Goal: Navigation & Orientation: Find specific page/section

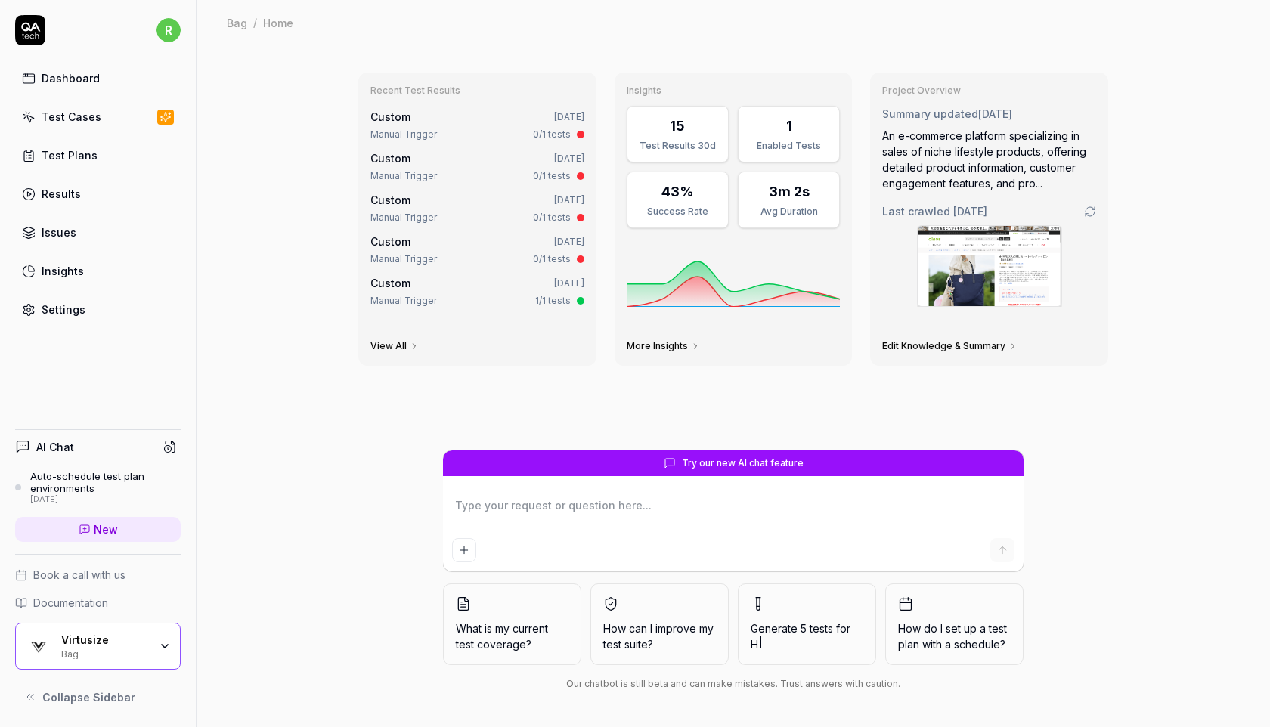
click at [85, 647] on div "Bag" at bounding box center [105, 653] width 88 height 12
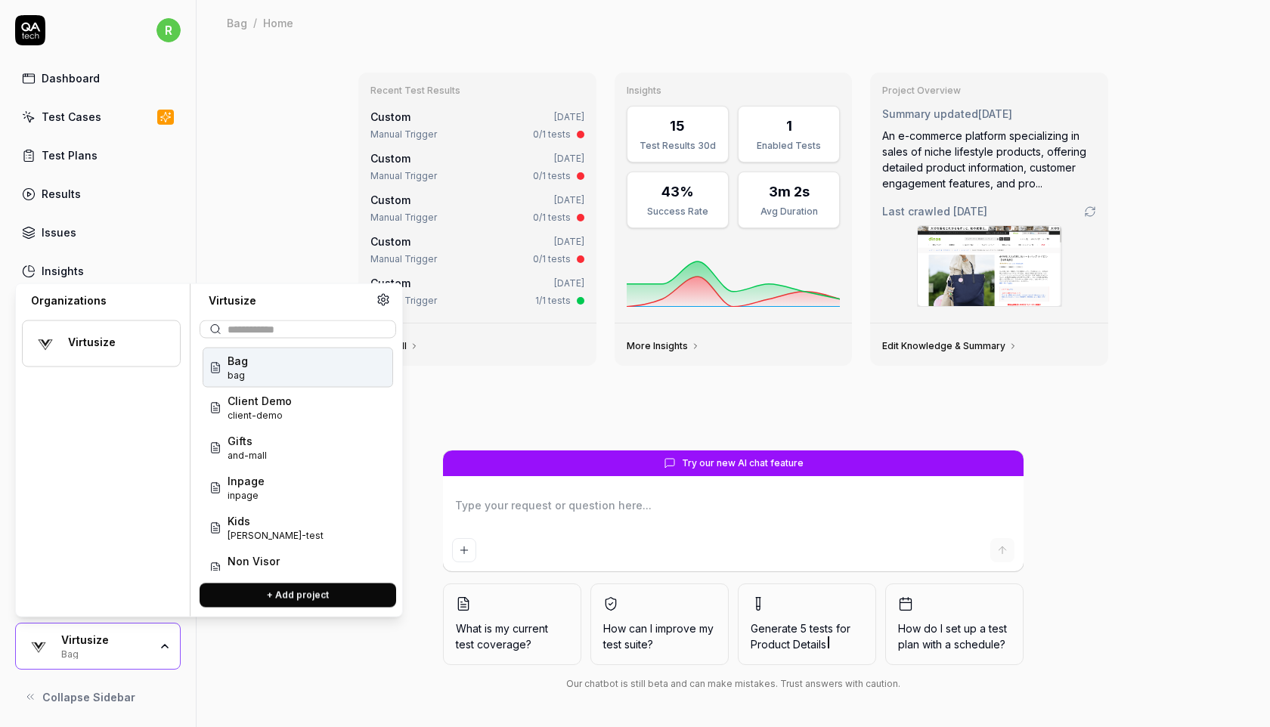
click at [109, 125] on link "Test Cases" at bounding box center [98, 116] width 166 height 29
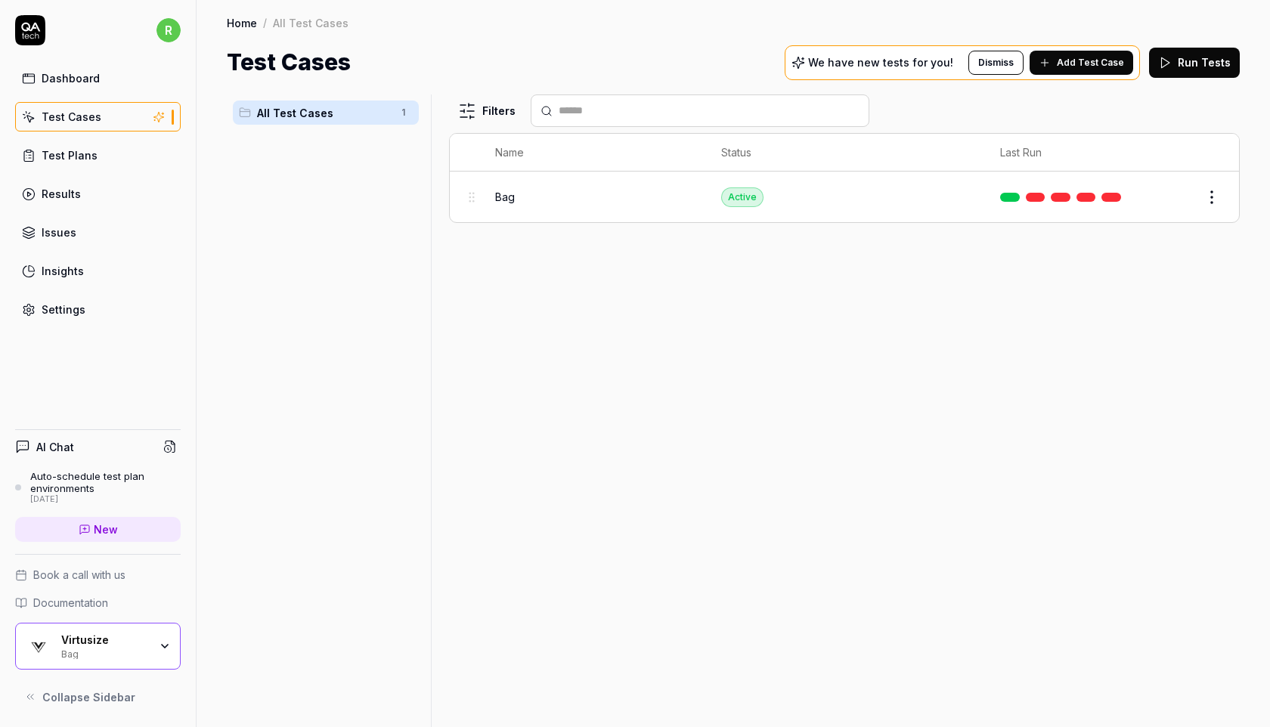
click at [1181, 62] on button "Run Tests" at bounding box center [1194, 63] width 91 height 30
click at [95, 641] on div "Virtusize" at bounding box center [105, 640] width 88 height 14
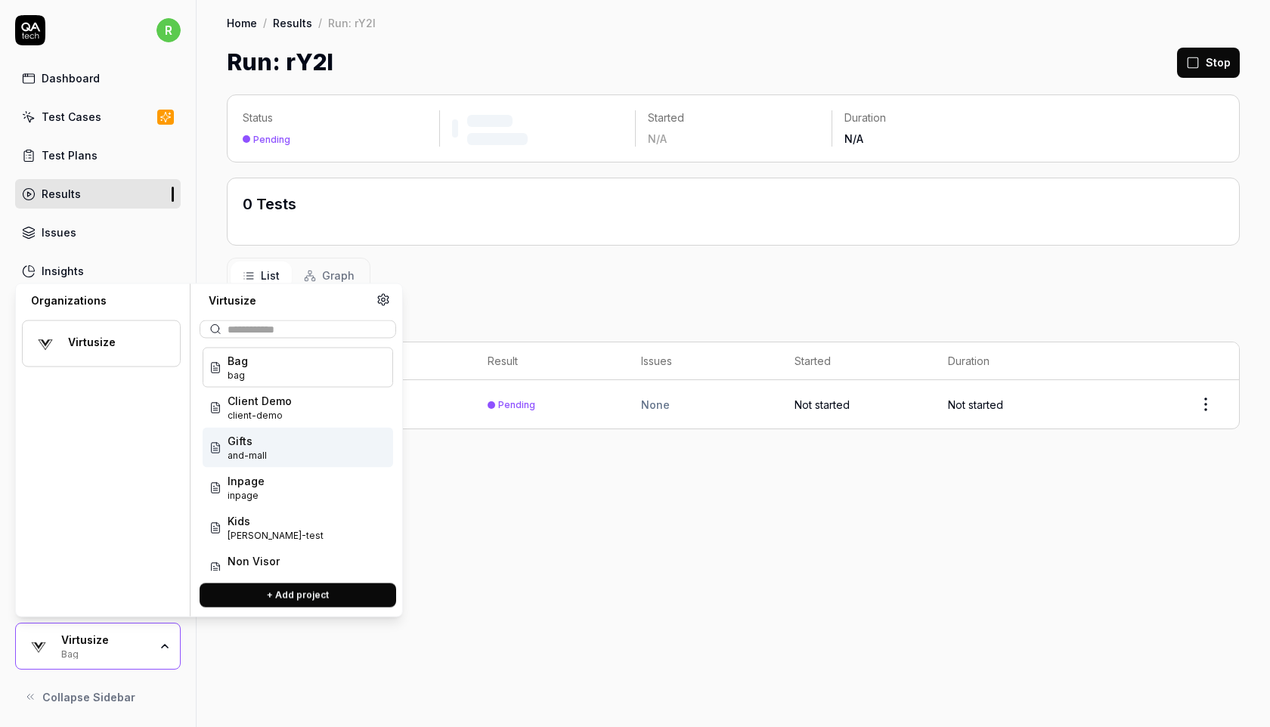
click at [276, 448] on div "Gifts and-mall" at bounding box center [298, 448] width 190 height 40
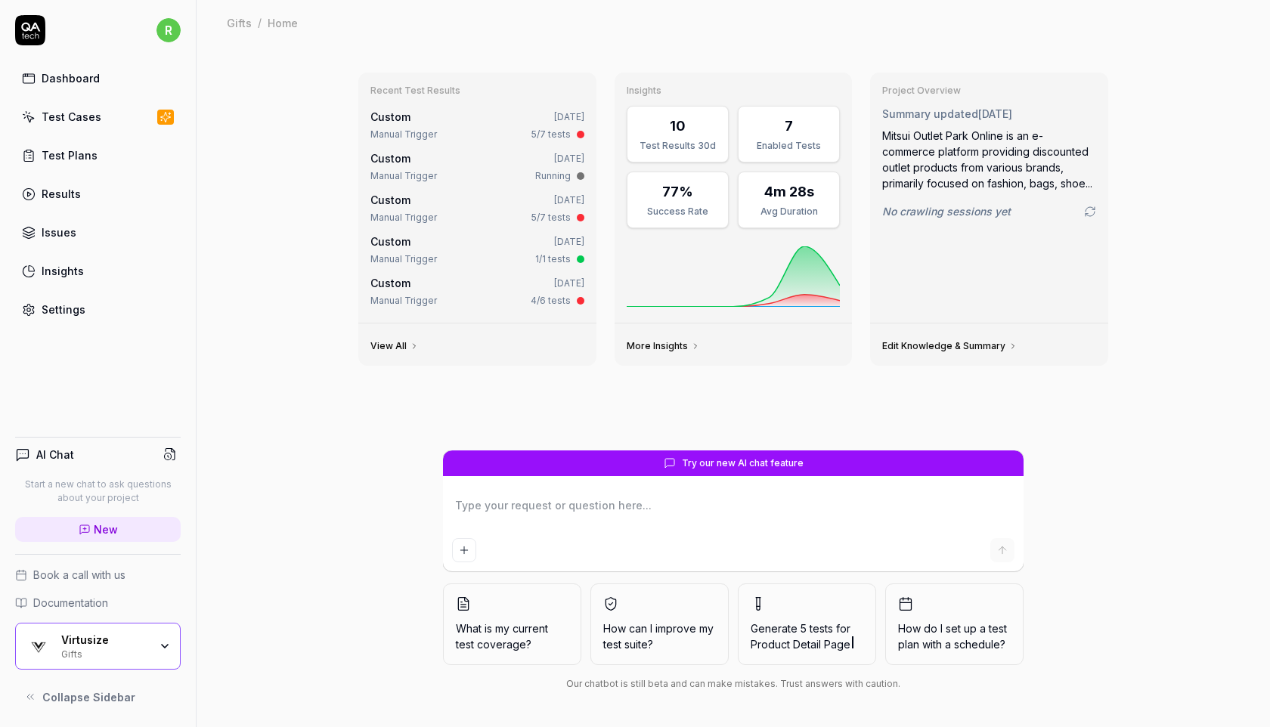
click at [56, 150] on div "Test Plans" at bounding box center [70, 155] width 56 height 16
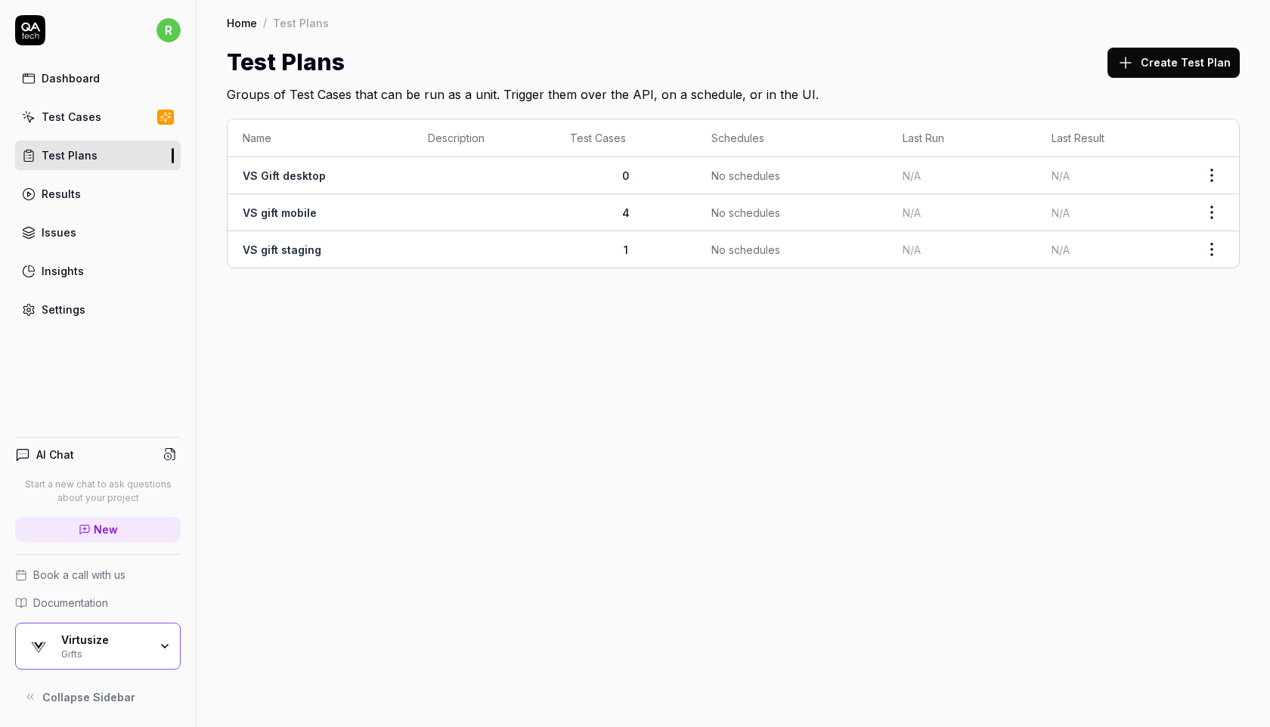
click at [88, 119] on div "Test Cases" at bounding box center [72, 117] width 60 height 16
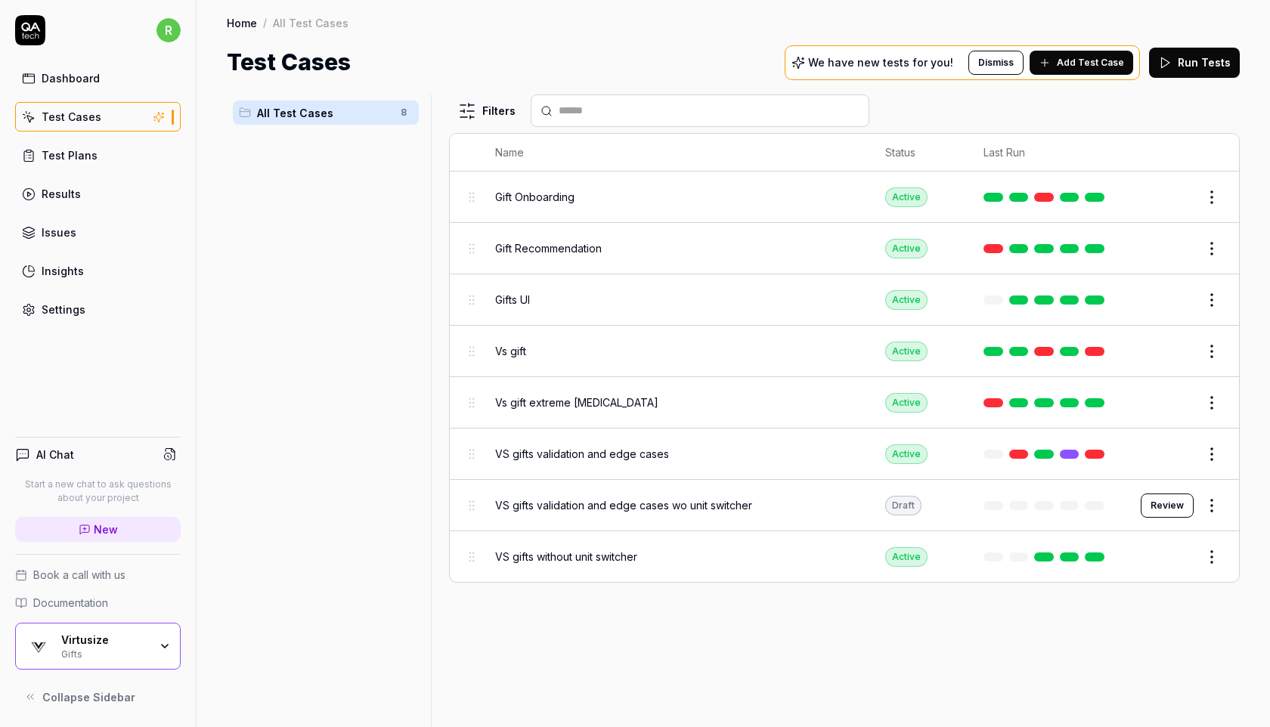
click at [1175, 68] on button "Run Tests" at bounding box center [1194, 63] width 91 height 30
click at [109, 649] on div "Gifts" at bounding box center [105, 653] width 88 height 12
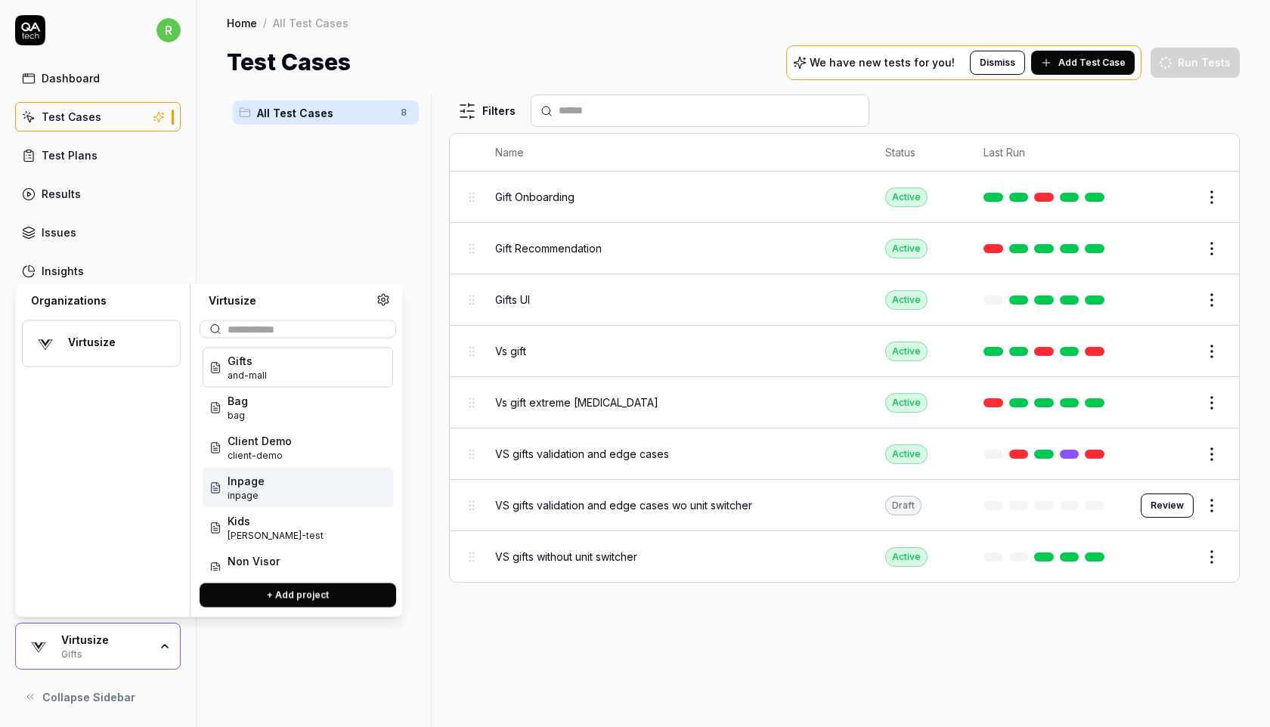
click at [252, 494] on span "inpage" at bounding box center [246, 496] width 37 height 14
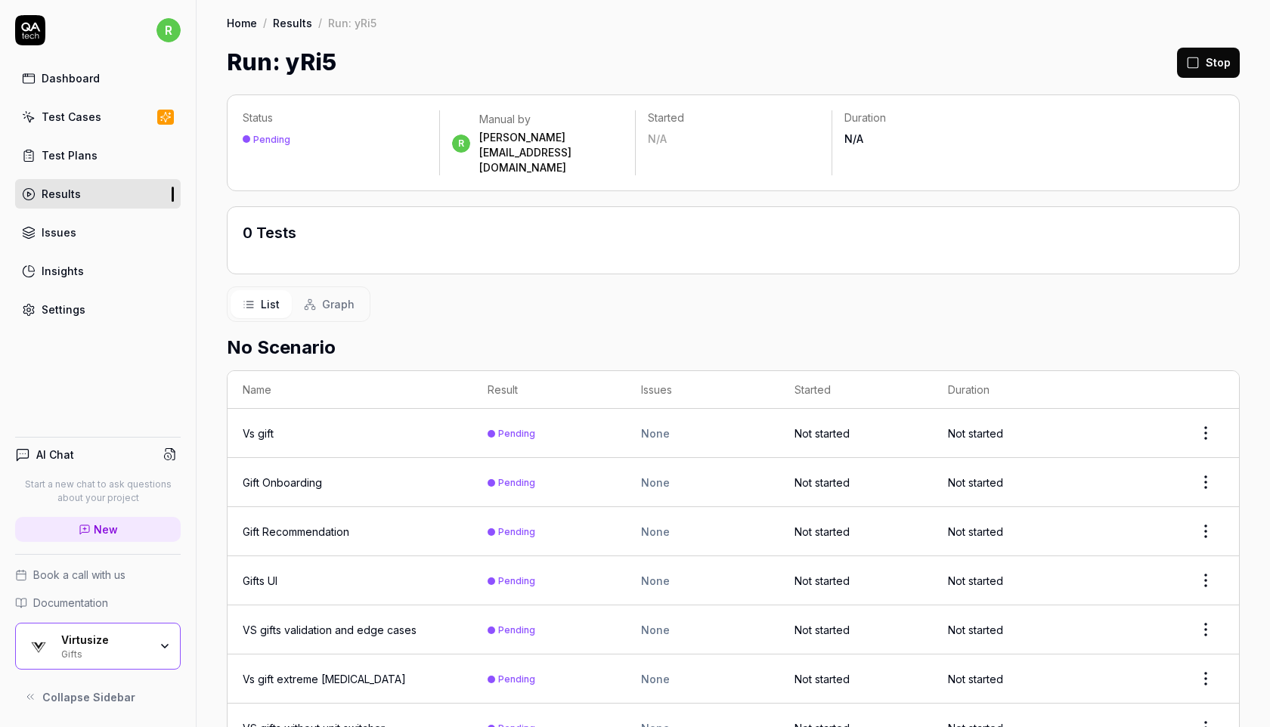
scroll to position [22, 0]
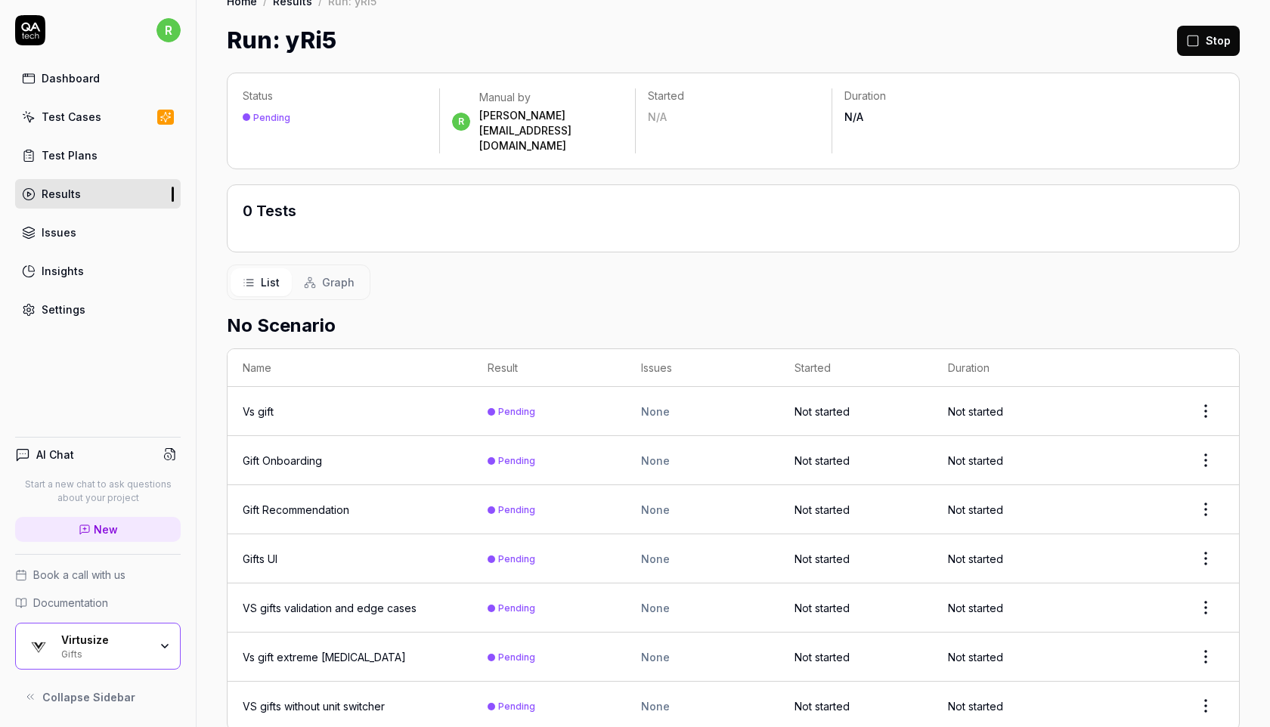
click at [108, 117] on link "Test Cases" at bounding box center [98, 116] width 166 height 29
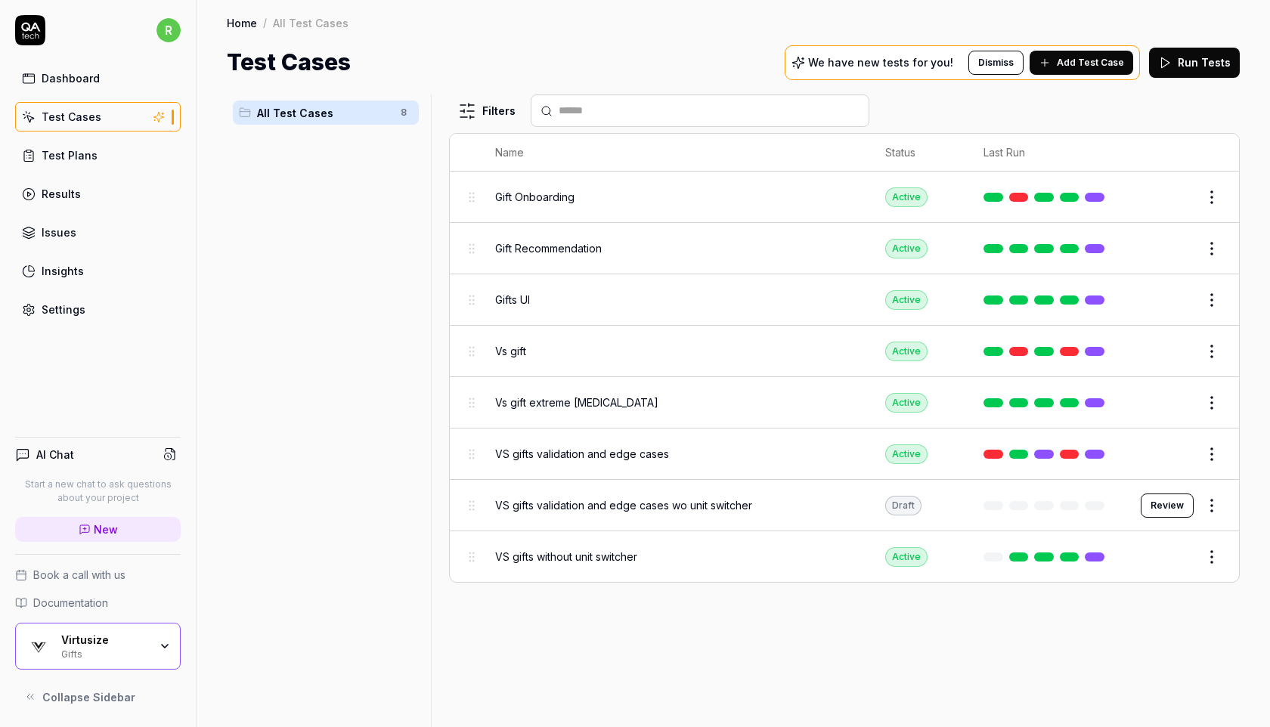
click at [72, 199] on div "Results" at bounding box center [61, 194] width 39 height 16
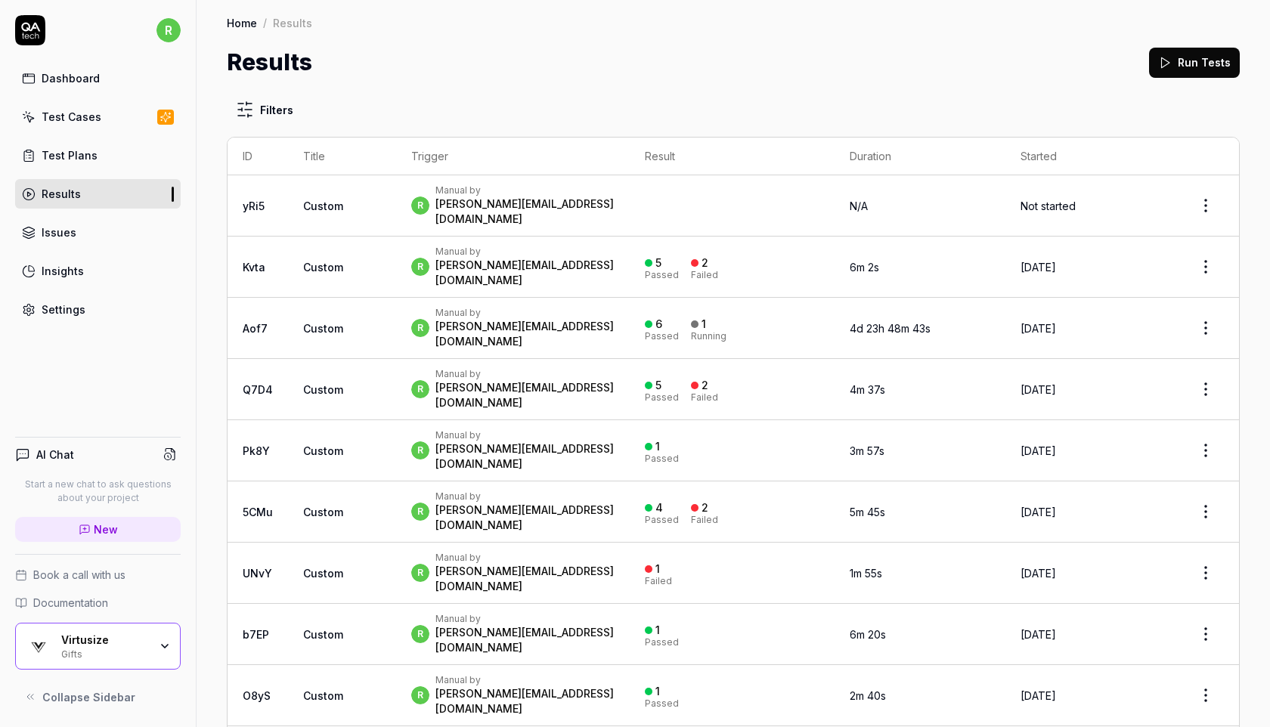
click at [94, 159] on link "Test Plans" at bounding box center [98, 155] width 166 height 29
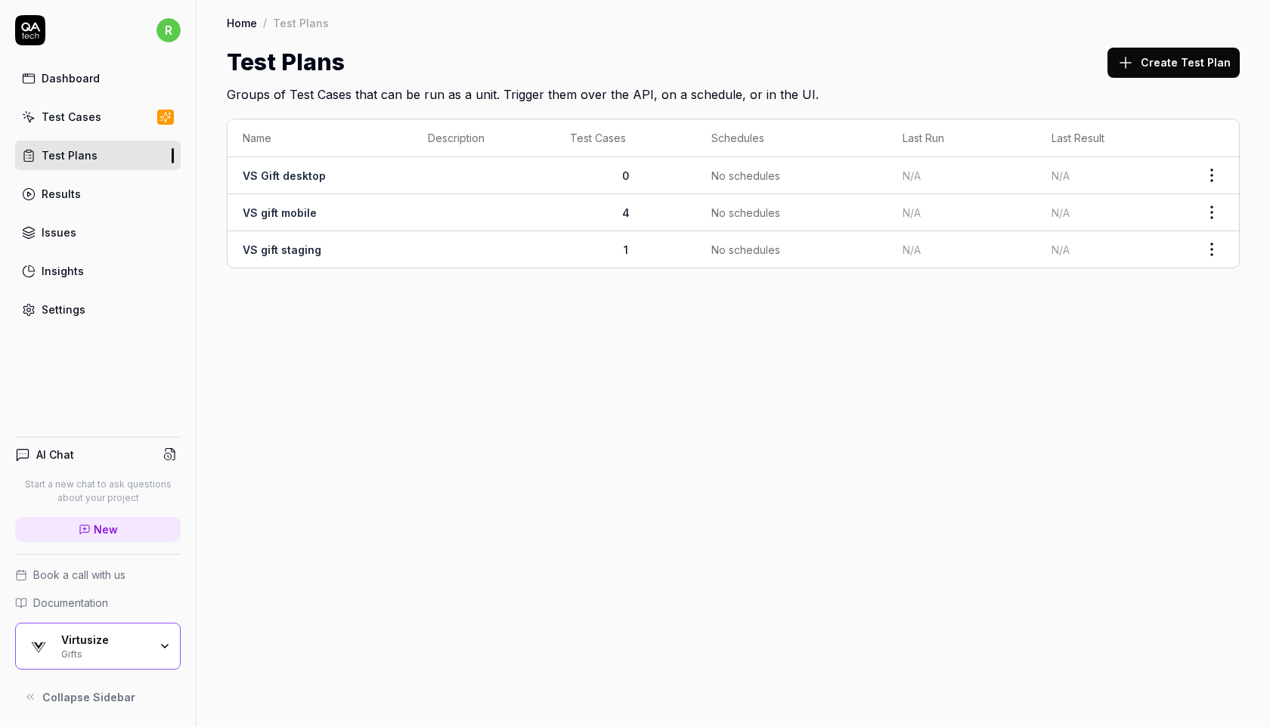
click at [97, 660] on div "Virtusize Gifts" at bounding box center [98, 646] width 166 height 47
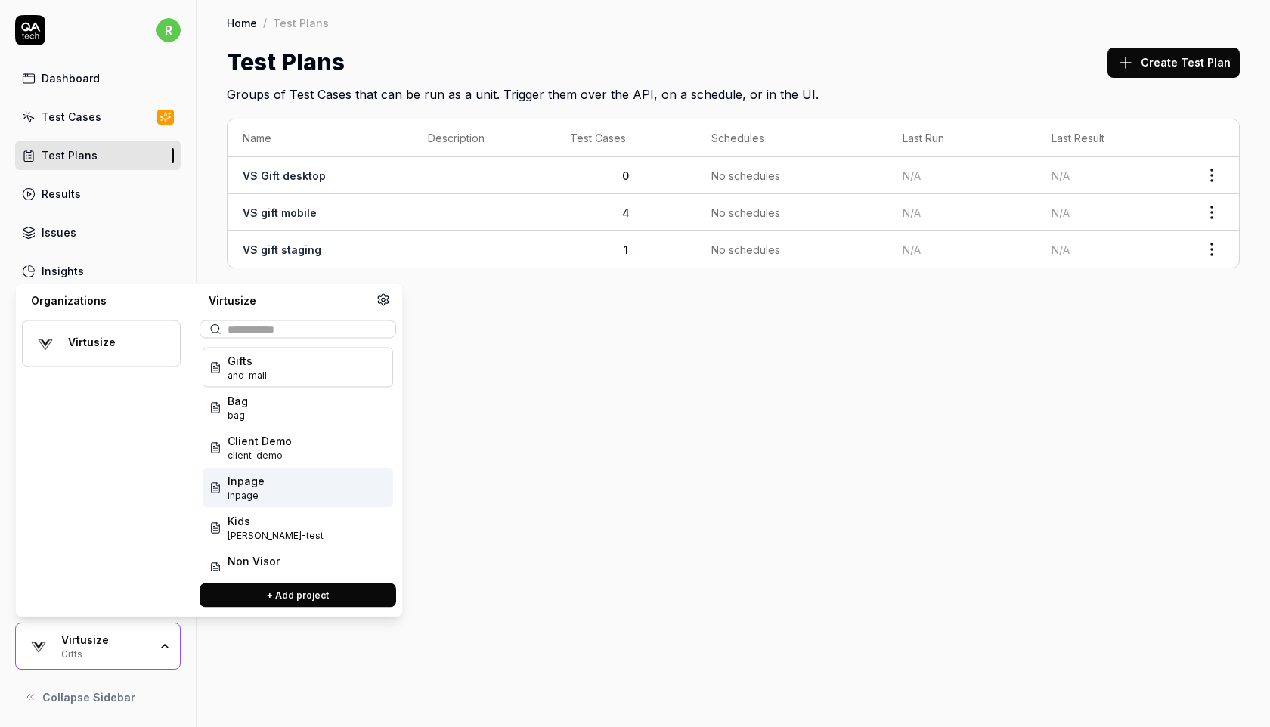
click at [265, 498] on div "Inpage inpage" at bounding box center [298, 488] width 190 height 40
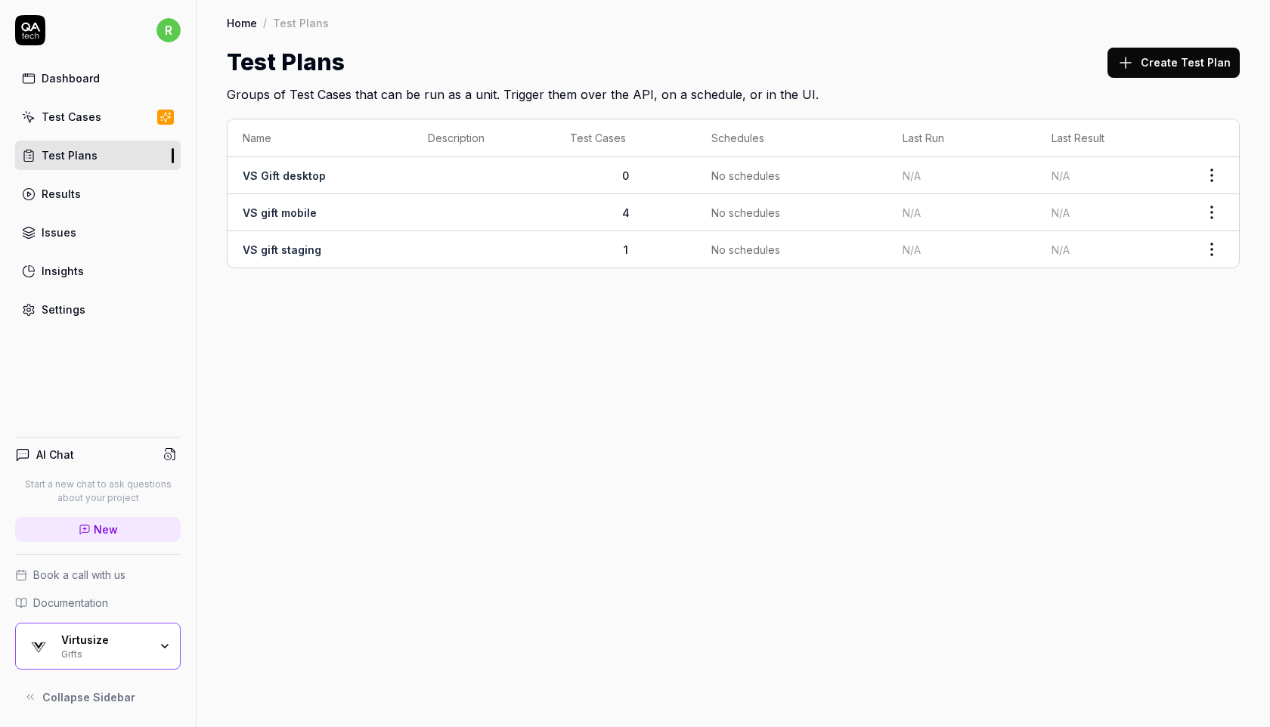
click at [265, 498] on div "Home / Test Plans Home / Test Plans Test Plans Create Test Plan Groups of Test …" at bounding box center [733, 363] width 1073 height 727
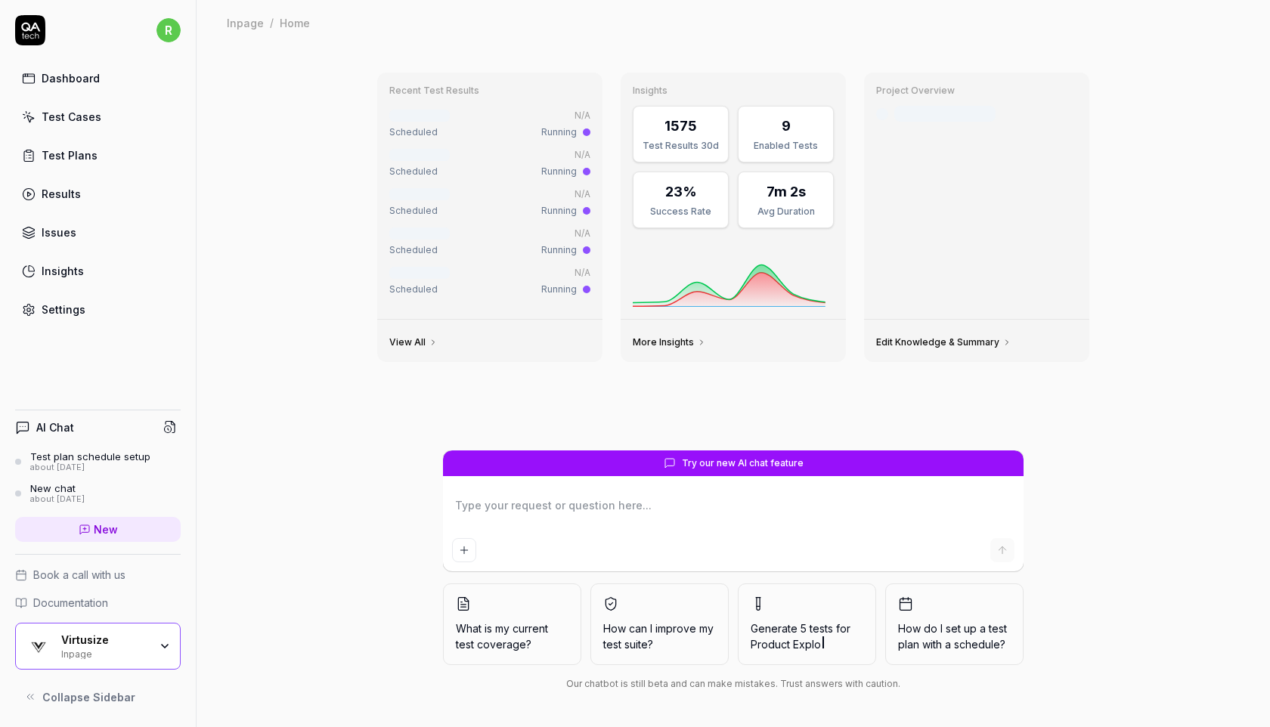
click at [100, 157] on link "Test Plans" at bounding box center [98, 155] width 166 height 29
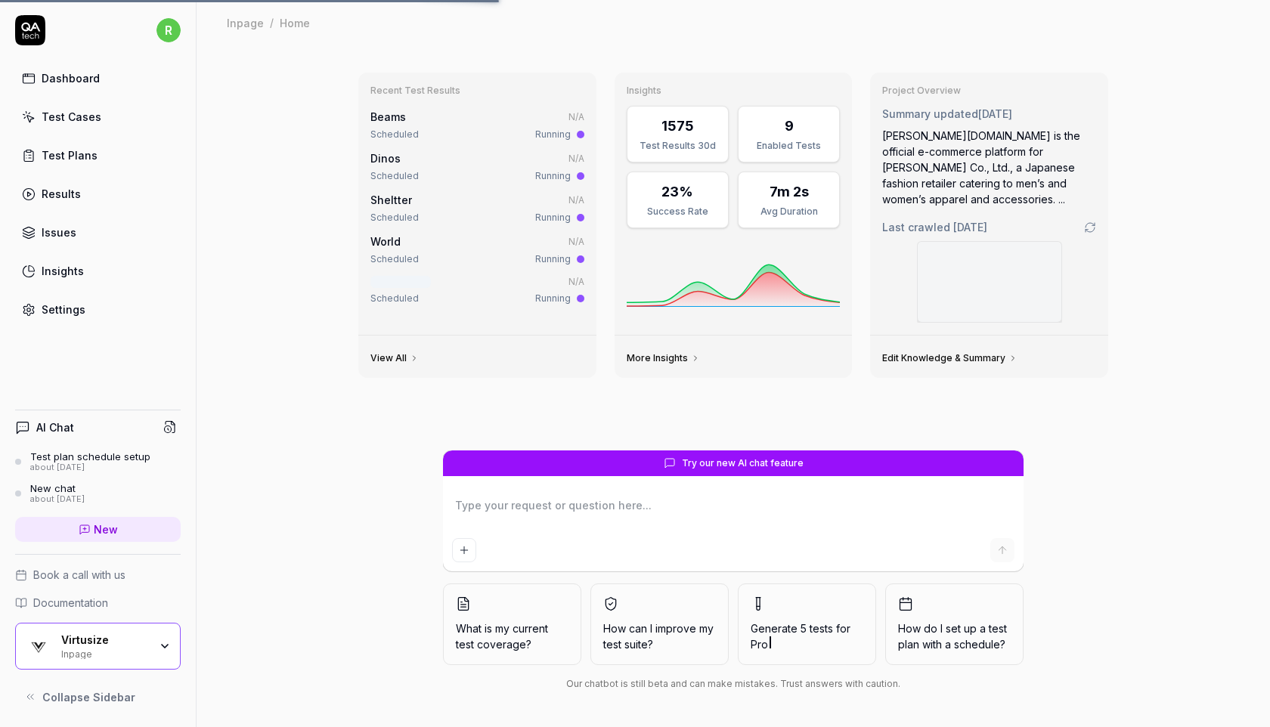
type textarea "*"
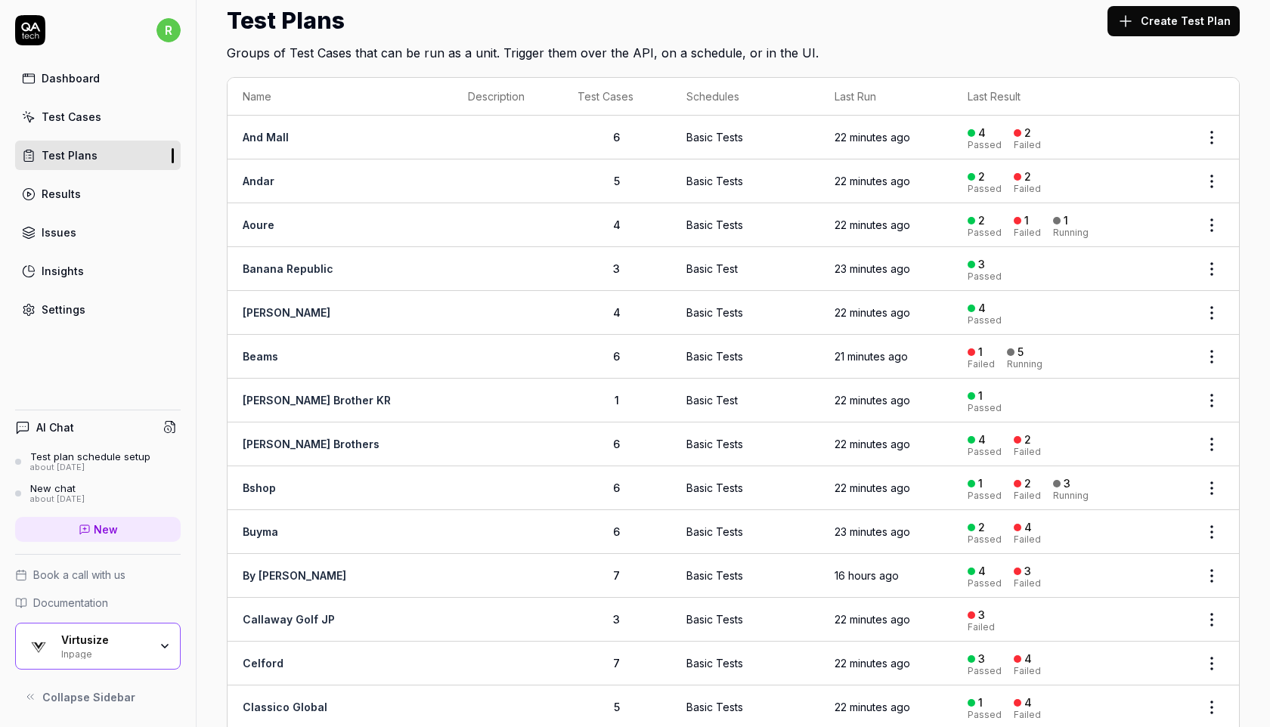
scroll to position [30, 0]
